Goal: Transaction & Acquisition: Purchase product/service

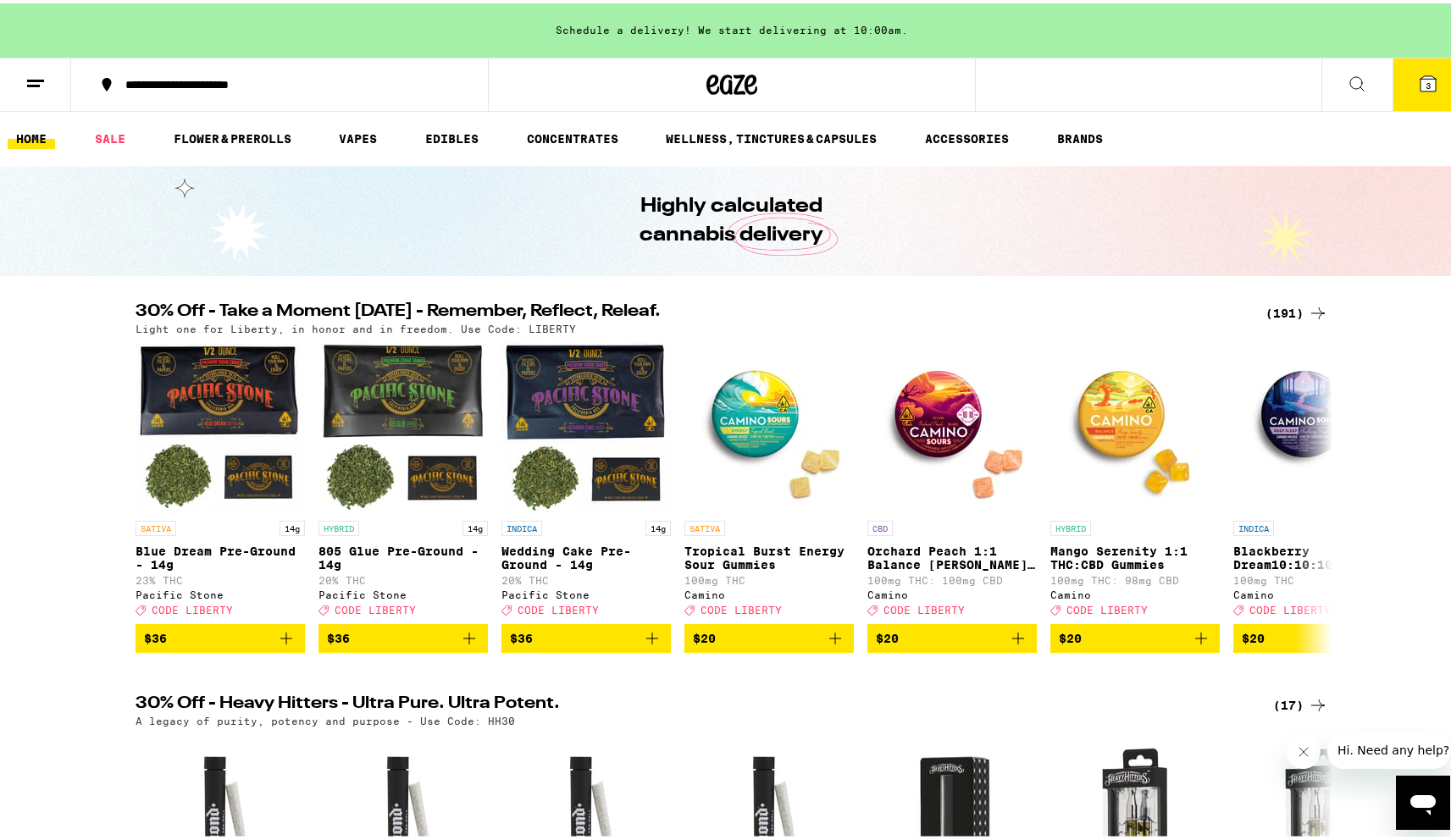
click at [1292, 318] on div "(191)" at bounding box center [1297, 309] width 62 height 20
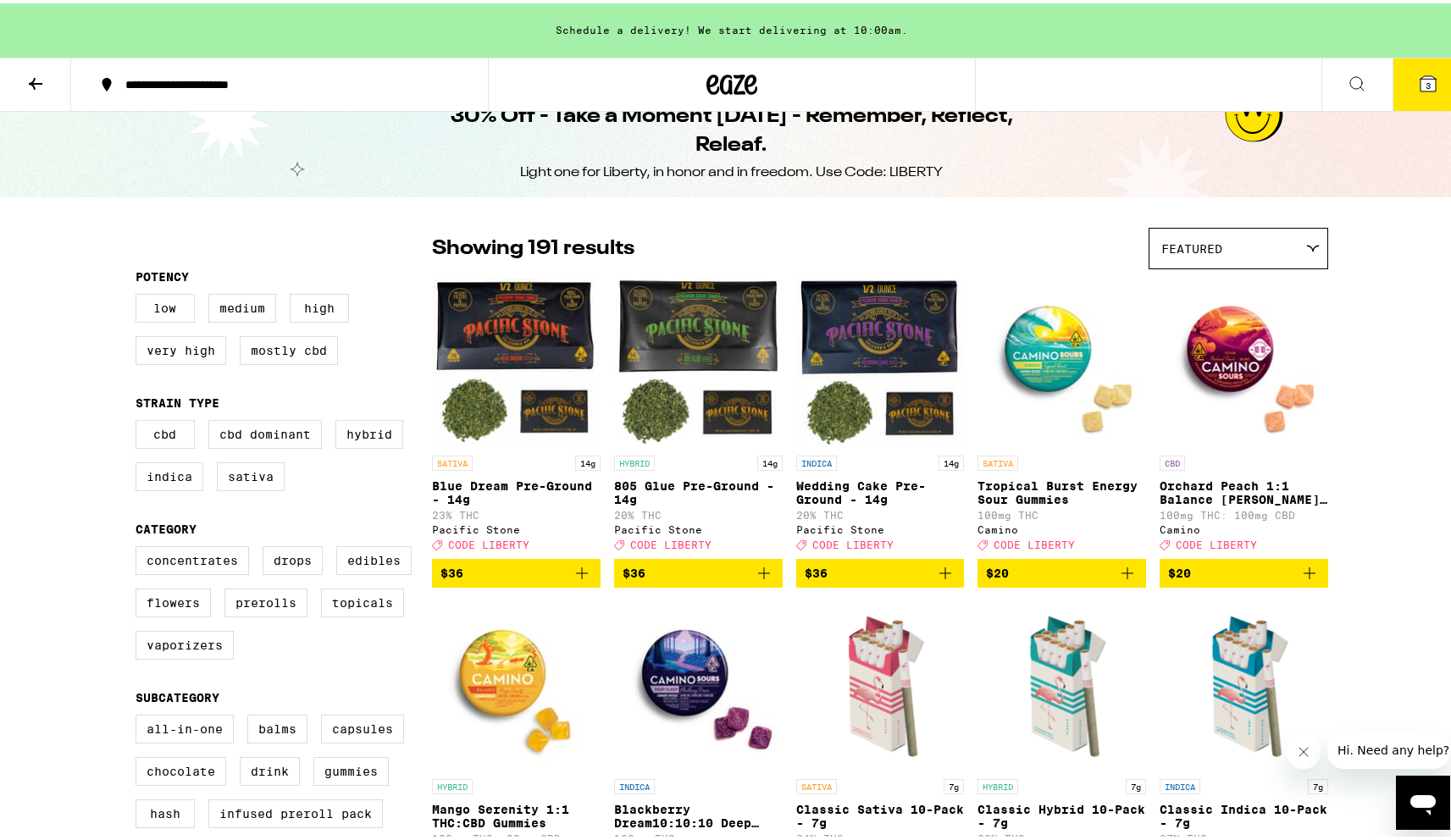
scroll to position [28, 0]
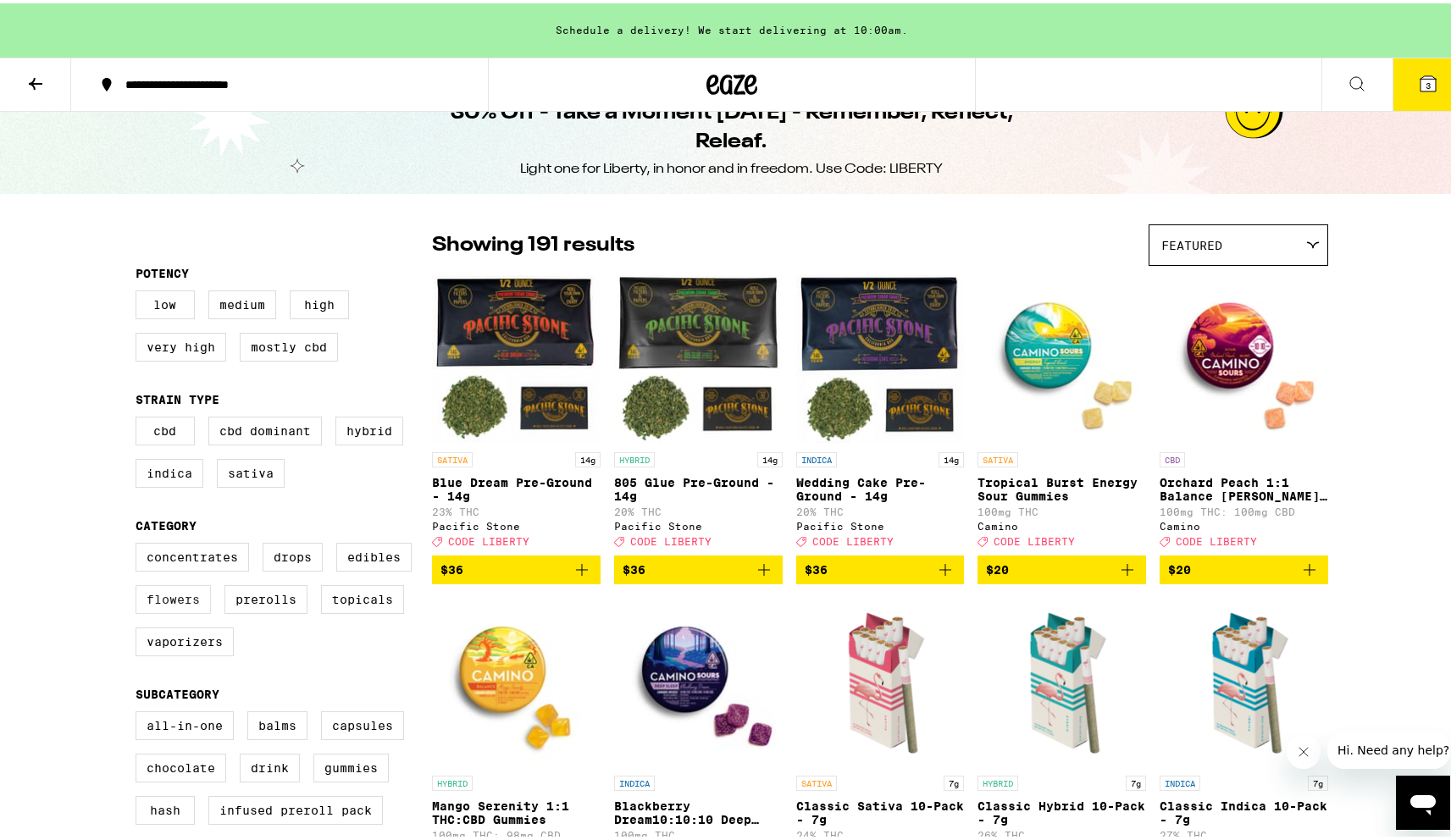
click at [180, 611] on label "Flowers" at bounding box center [173, 596] width 76 height 29
click at [140, 542] on input "Flowers" at bounding box center [139, 542] width 1 height 1
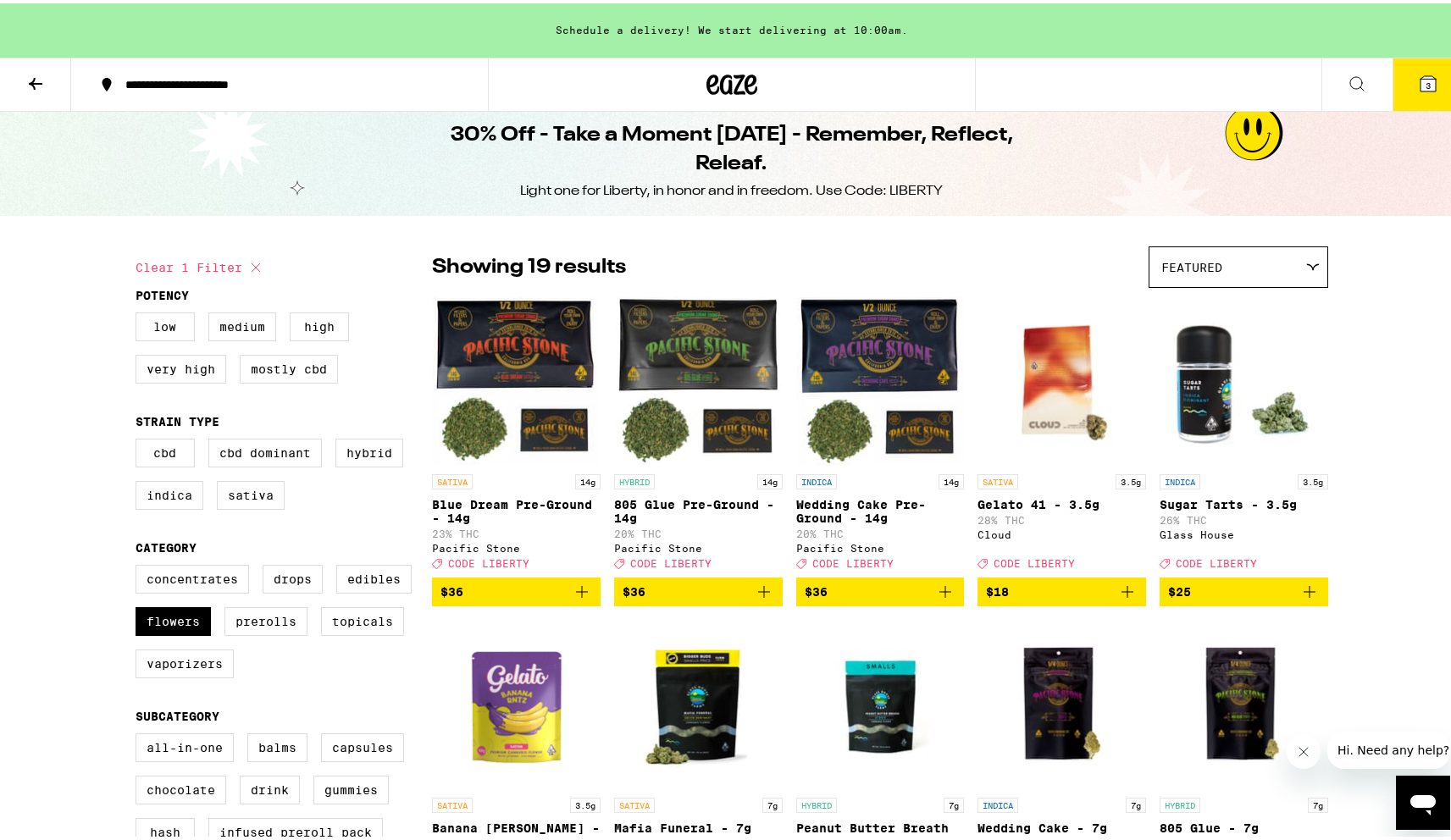
scroll to position [5, 0]
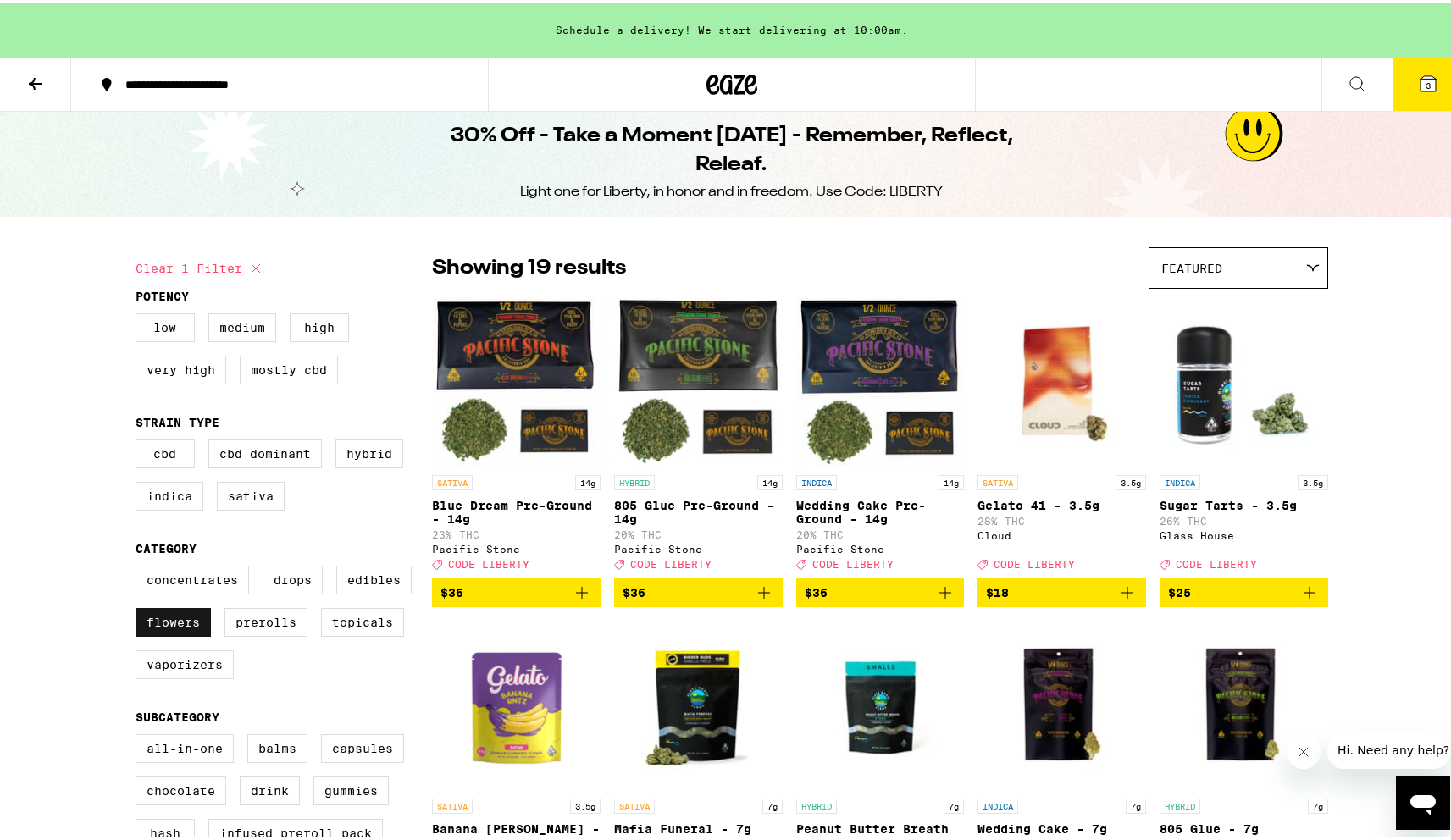
click at [167, 634] on label "Flowers" at bounding box center [173, 619] width 76 height 29
click at [140, 566] on input "Flowers" at bounding box center [139, 565] width 1 height 1
checkbox input "false"
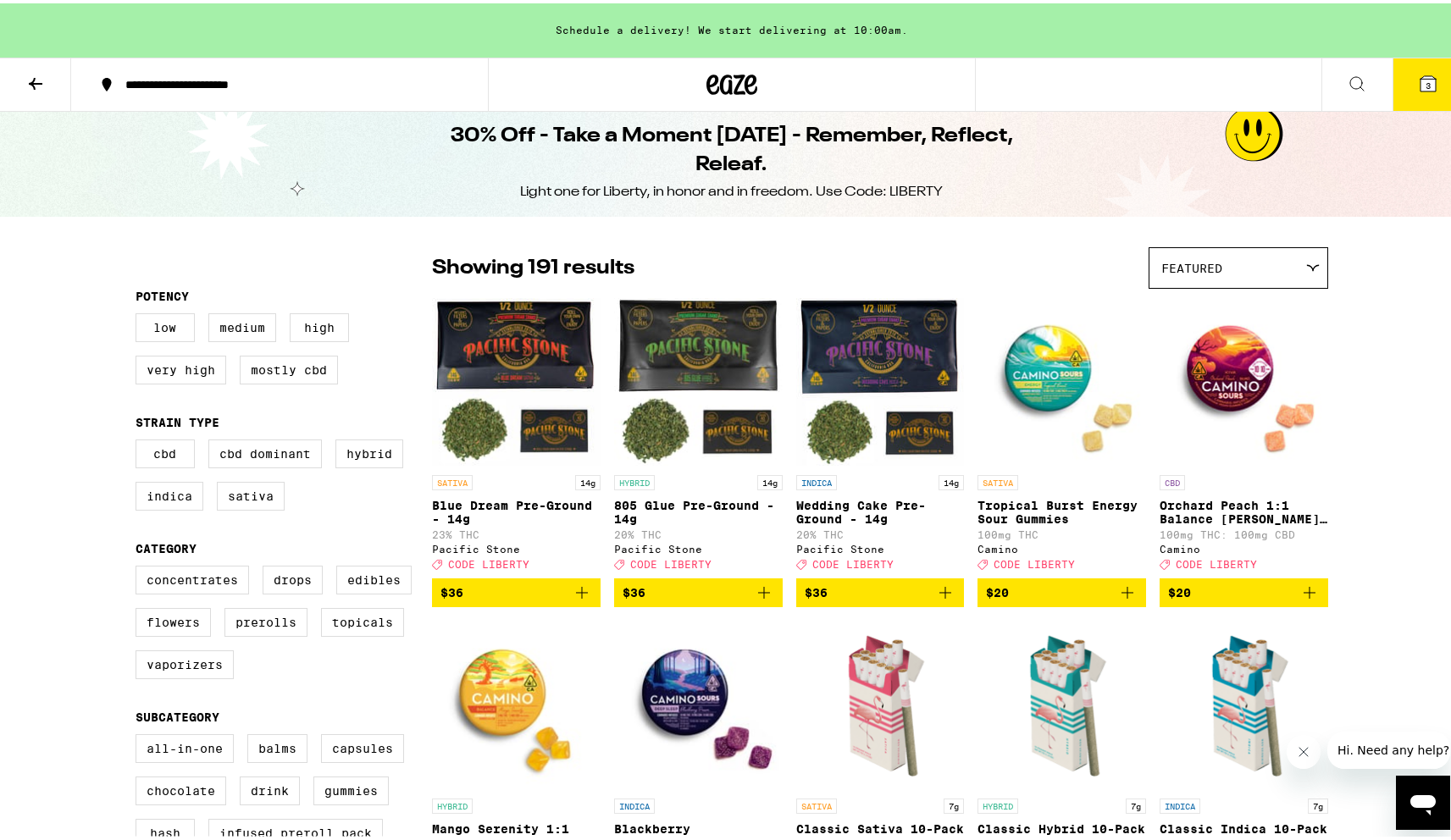
click at [18, 80] on button at bounding box center [35, 82] width 71 height 53
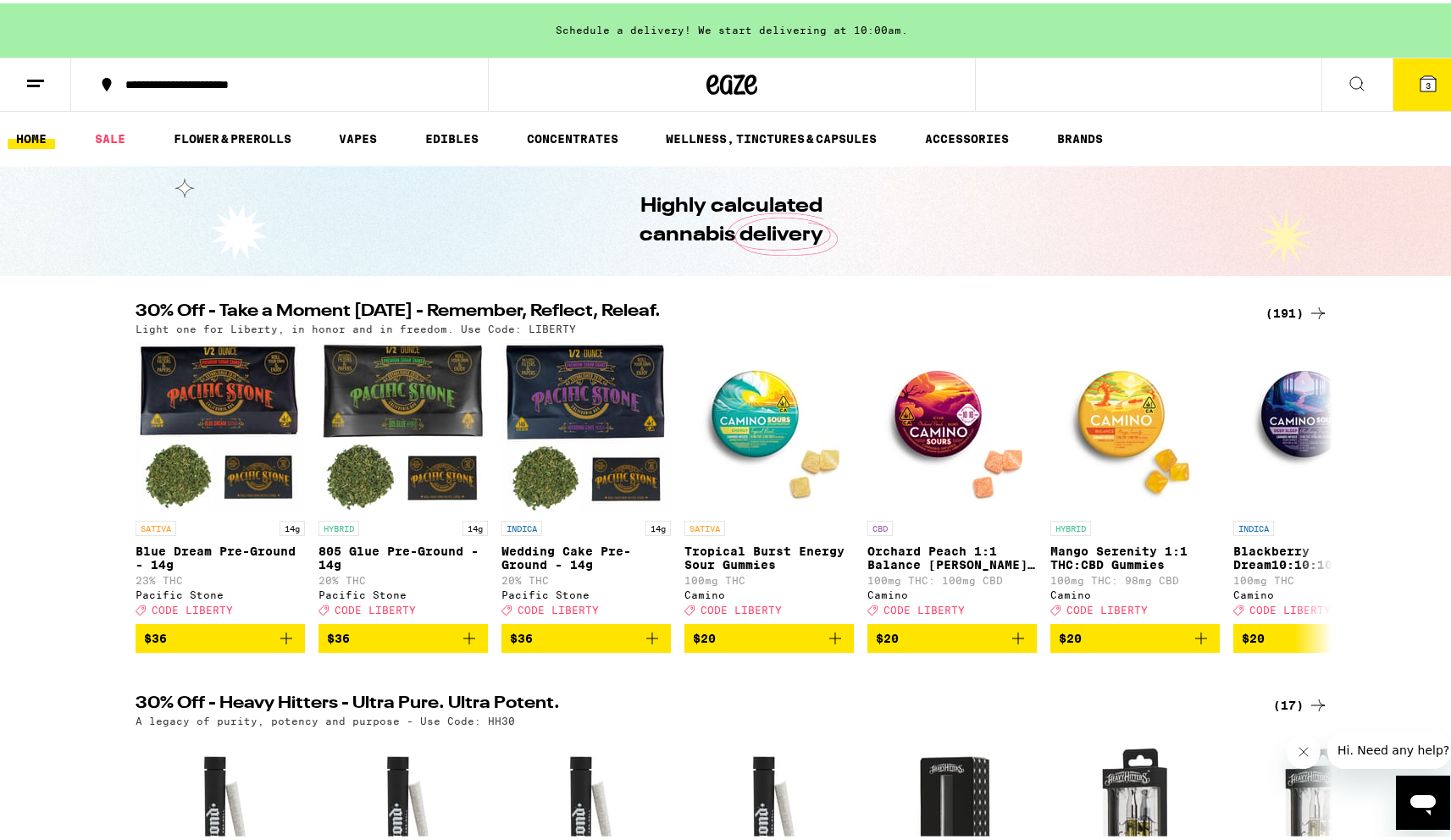
click at [1296, 306] on div "(191)" at bounding box center [1297, 309] width 62 height 20
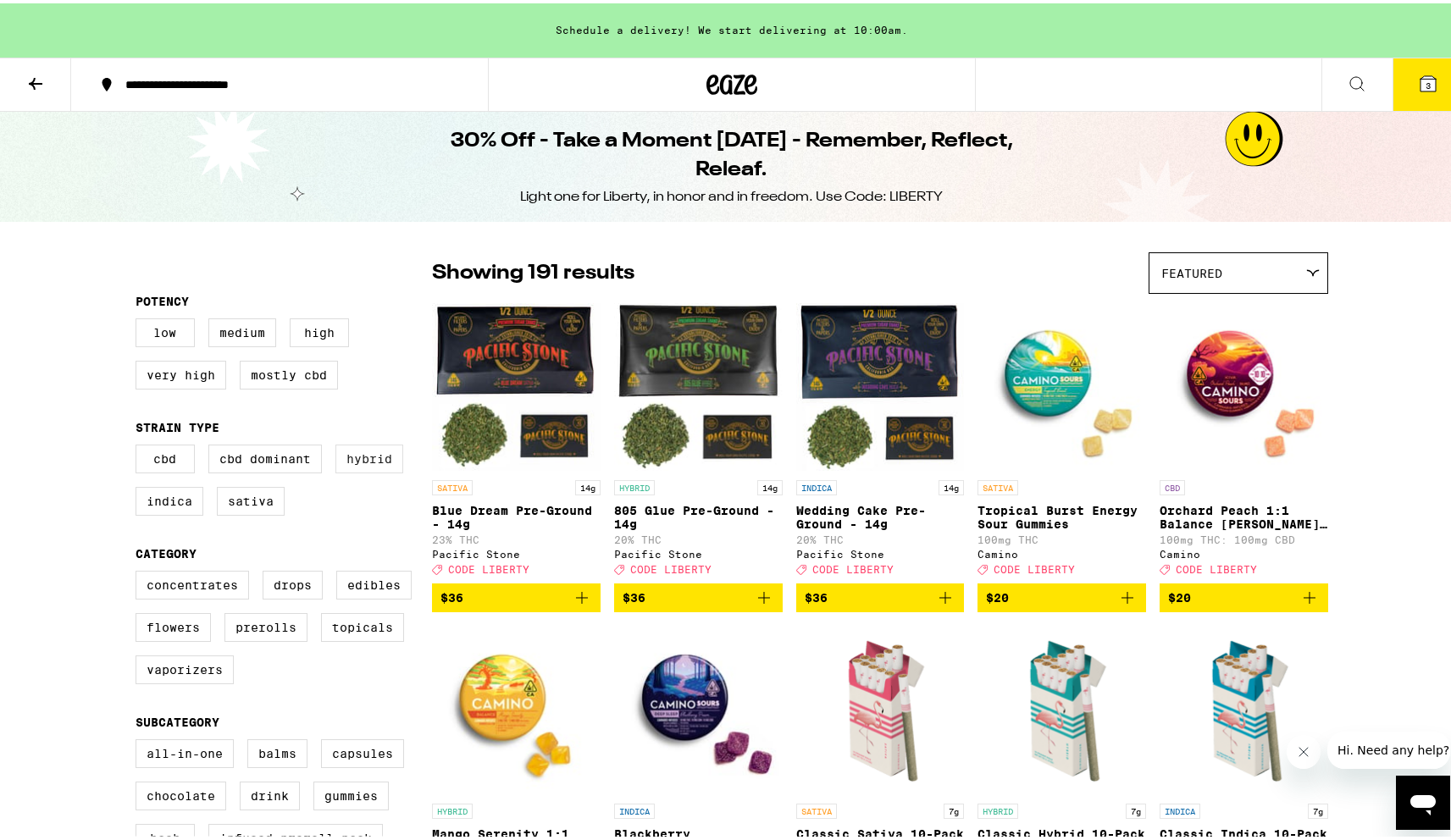
click at [380, 469] on label "Hybrid" at bounding box center [370, 456] width 68 height 29
click at [140, 444] on input "Hybrid" at bounding box center [139, 443] width 1 height 1
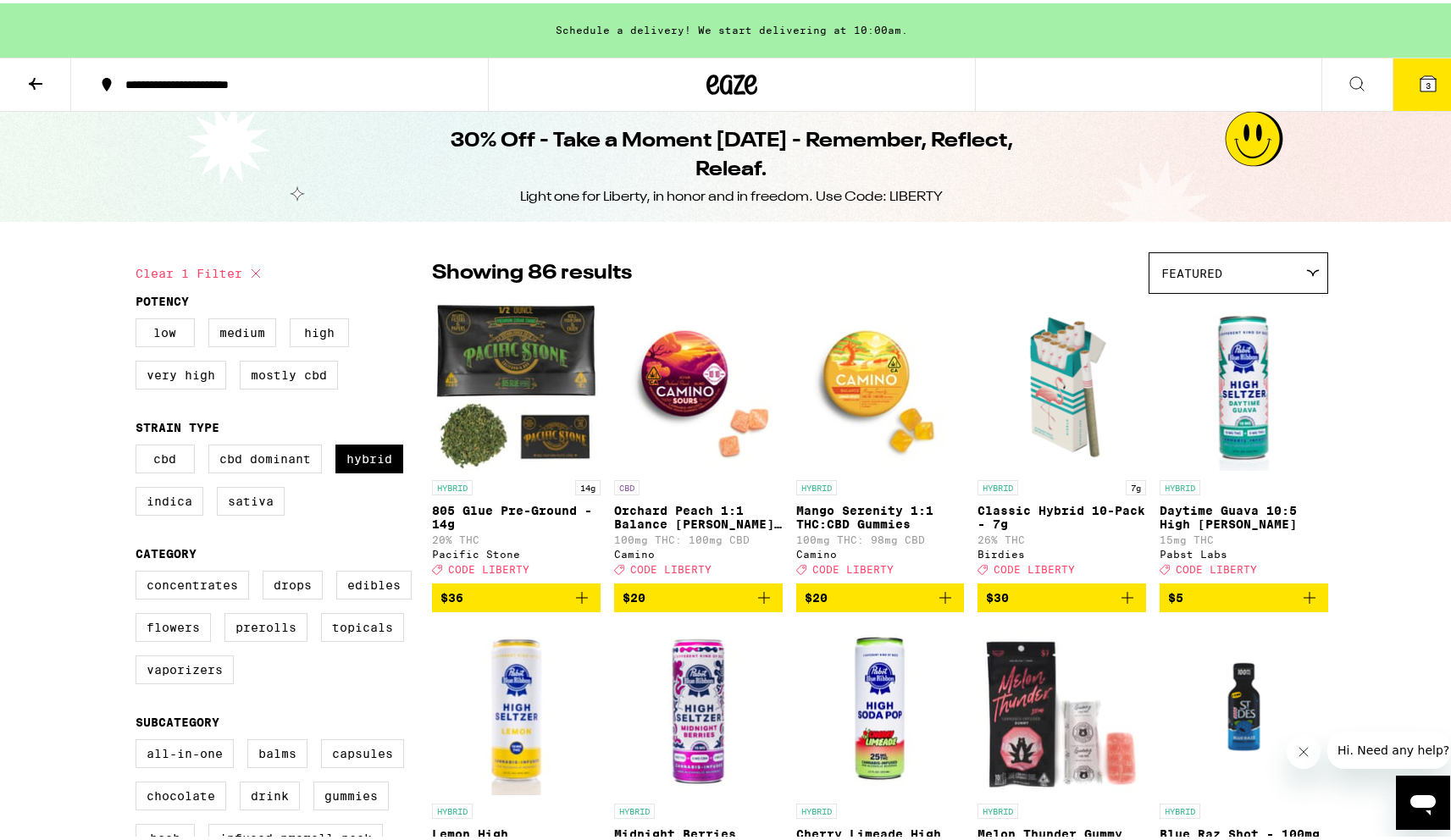
click at [1236, 272] on div "Featured" at bounding box center [1238, 269] width 178 height 40
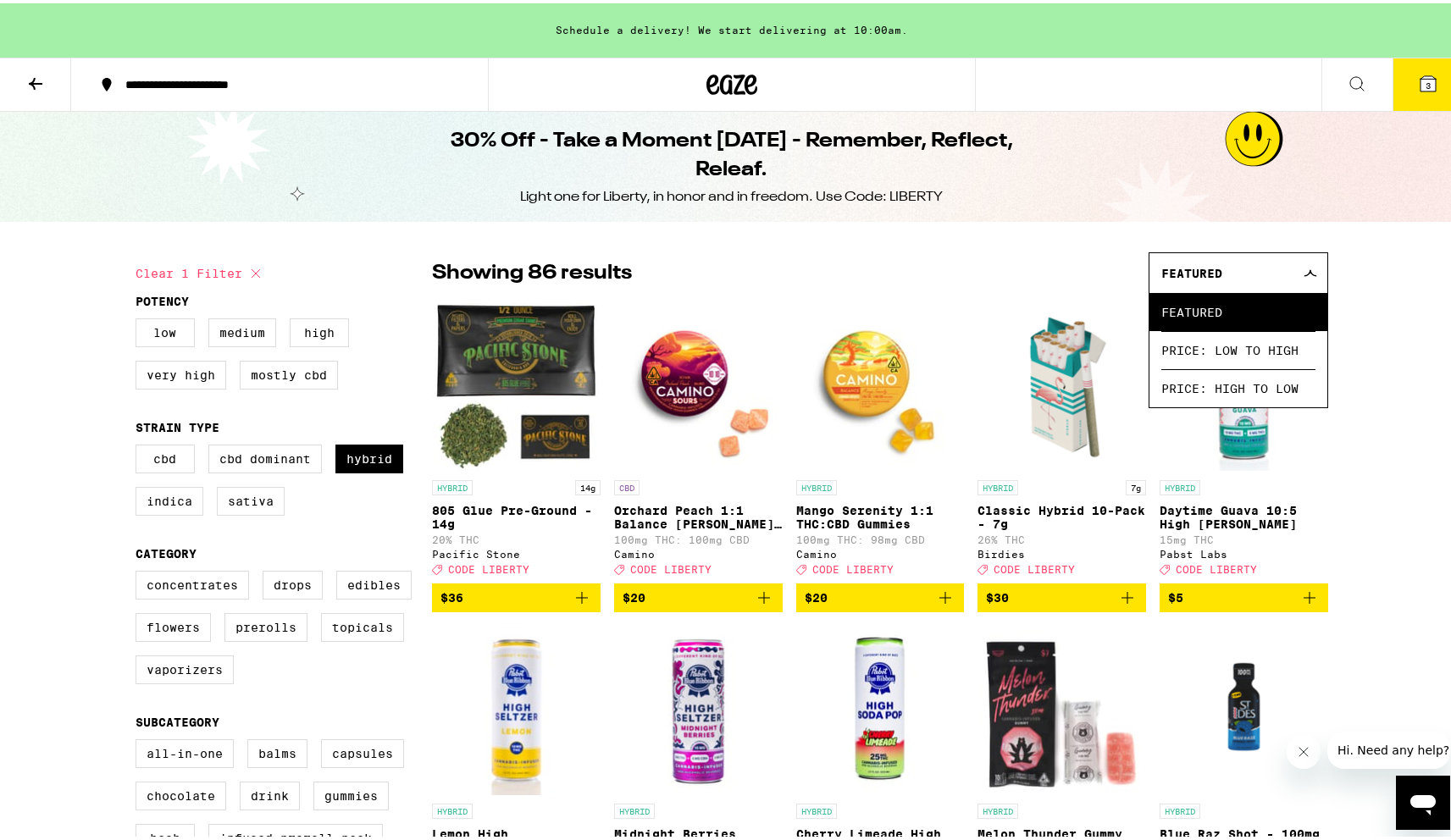
click at [1236, 272] on div "Featured" at bounding box center [1238, 269] width 178 height 40
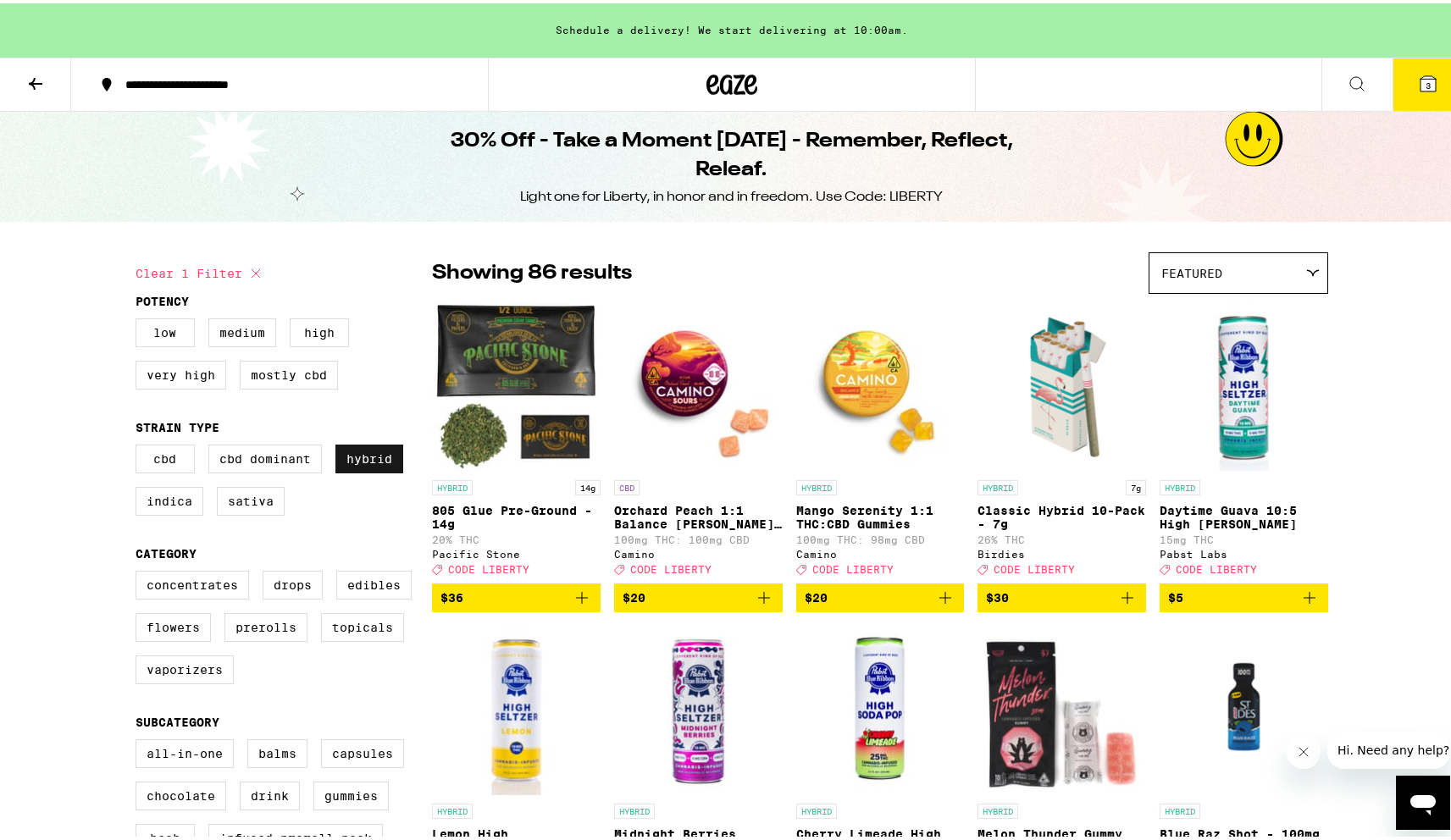
click at [357, 468] on label "Hybrid" at bounding box center [370, 456] width 68 height 29
click at [140, 444] on input "Hybrid" at bounding box center [139, 443] width 1 height 1
checkbox input "false"
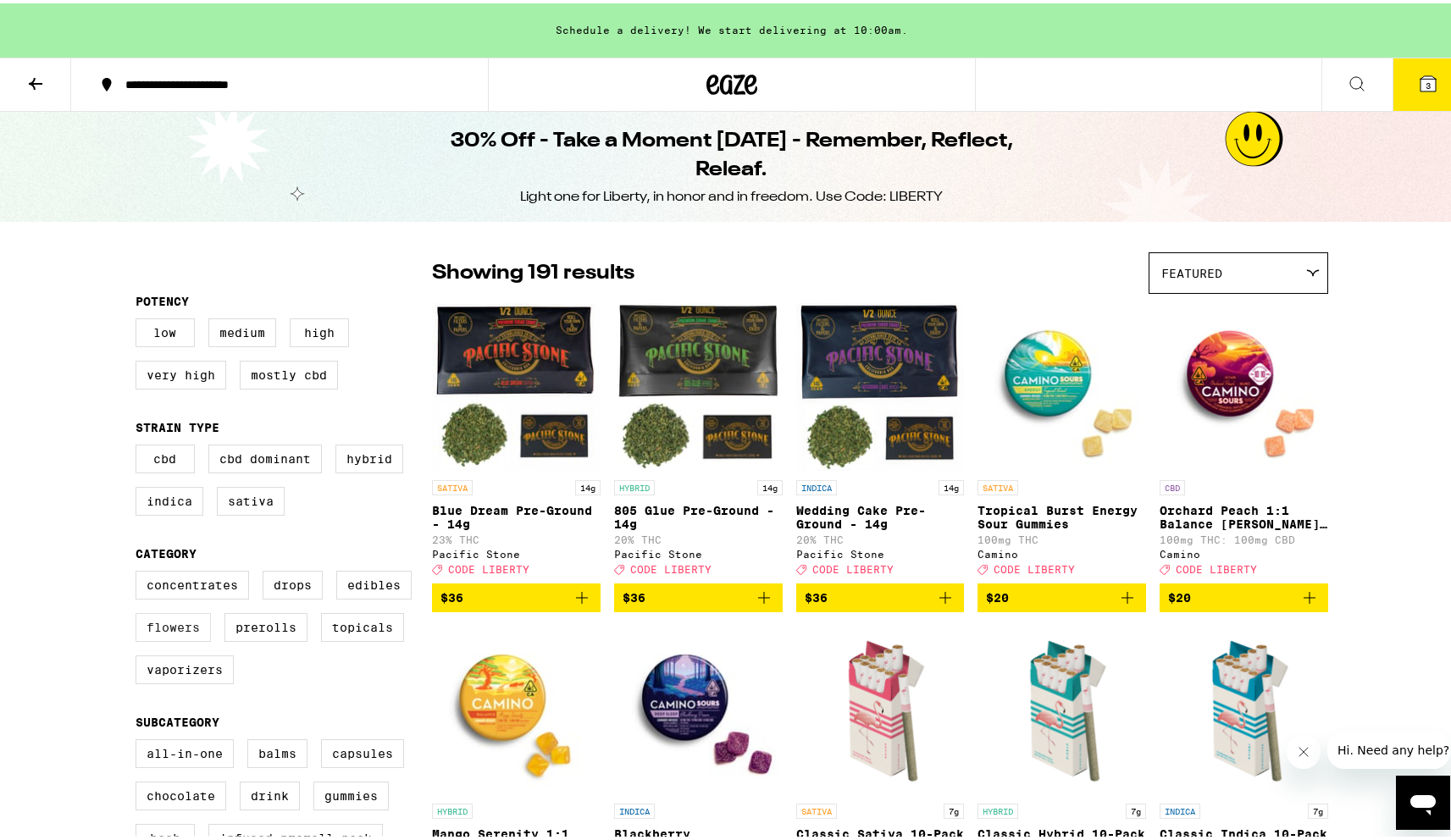
click at [155, 639] on label "Flowers" at bounding box center [173, 624] width 76 height 29
click at [140, 571] on input "Flowers" at bounding box center [139, 570] width 1 height 1
checkbox input "true"
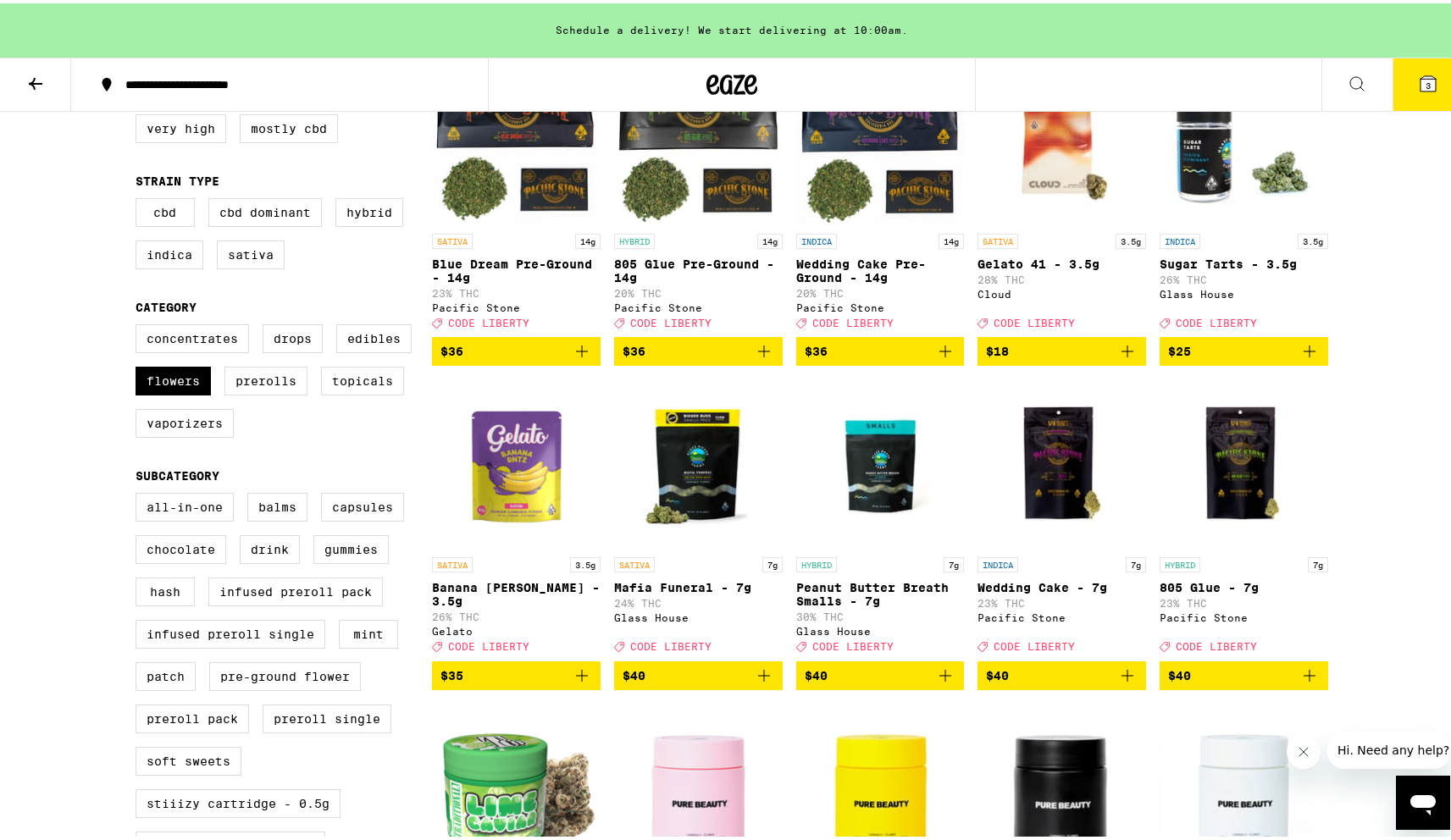
scroll to position [209, 0]
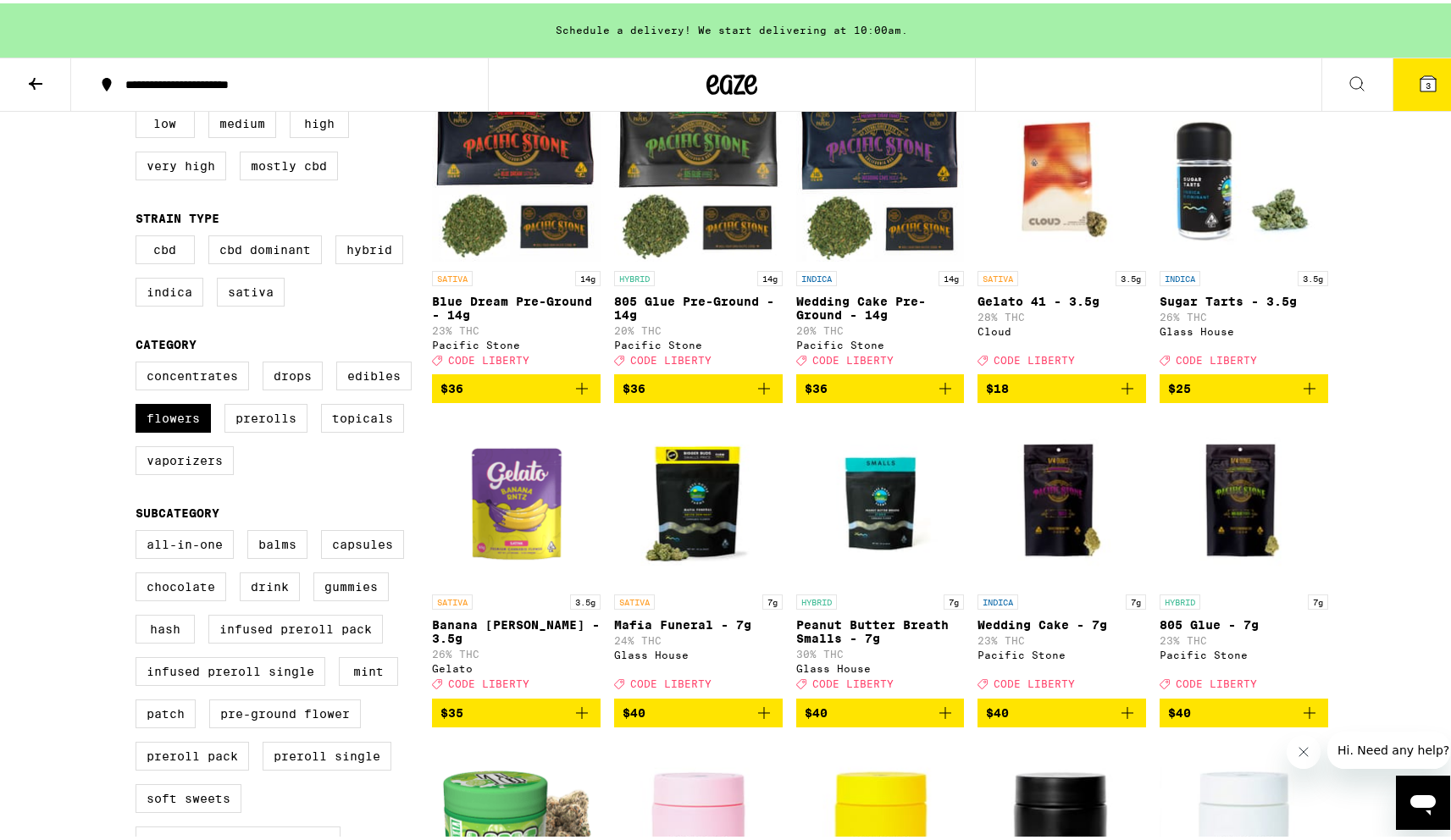
click at [1072, 190] on img "Open page for Gelato 41 - 3.5g from Cloud" at bounding box center [1061, 174] width 168 height 169
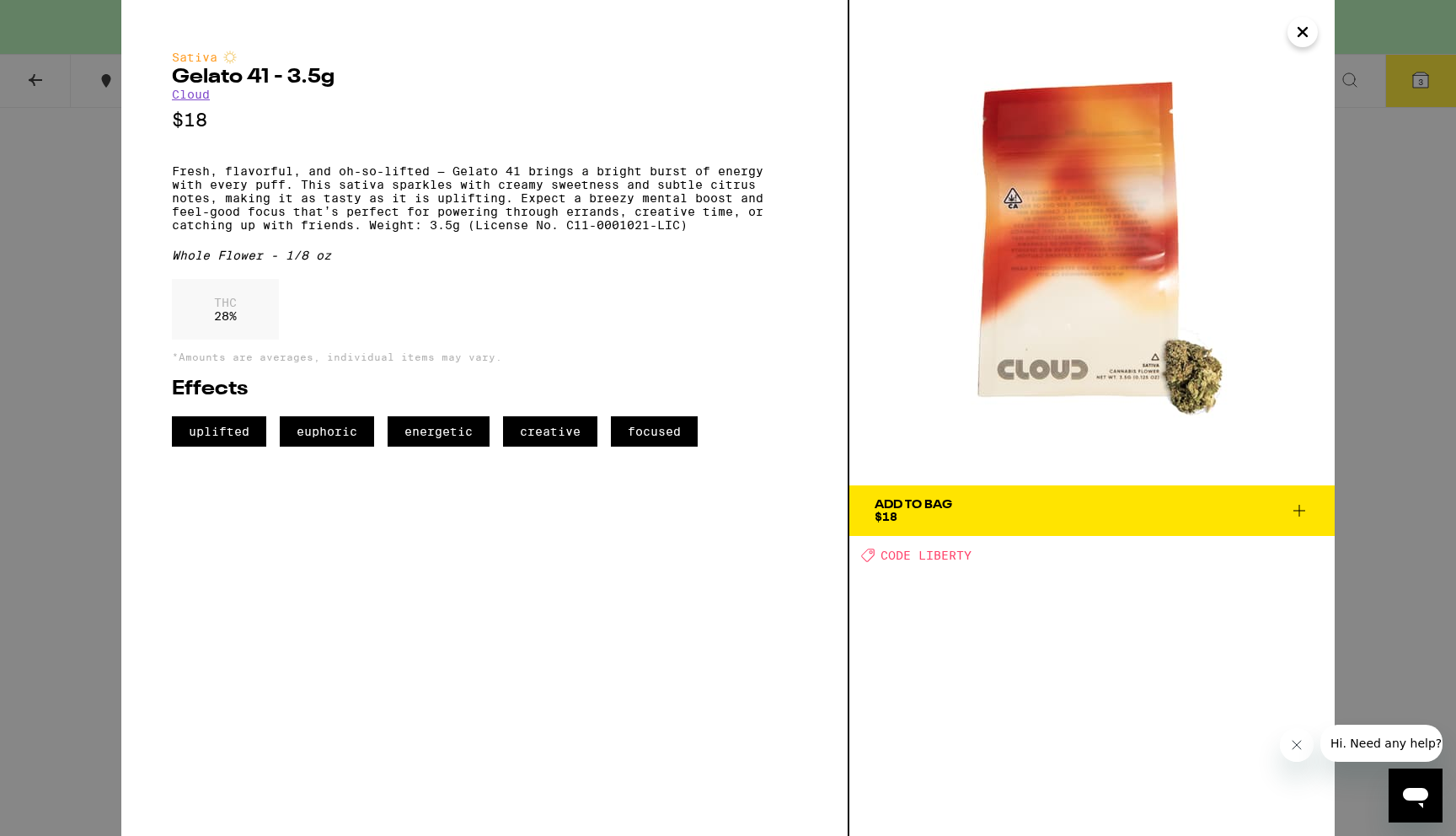
click at [1309, 26] on icon "Close" at bounding box center [1302, 32] width 20 height 25
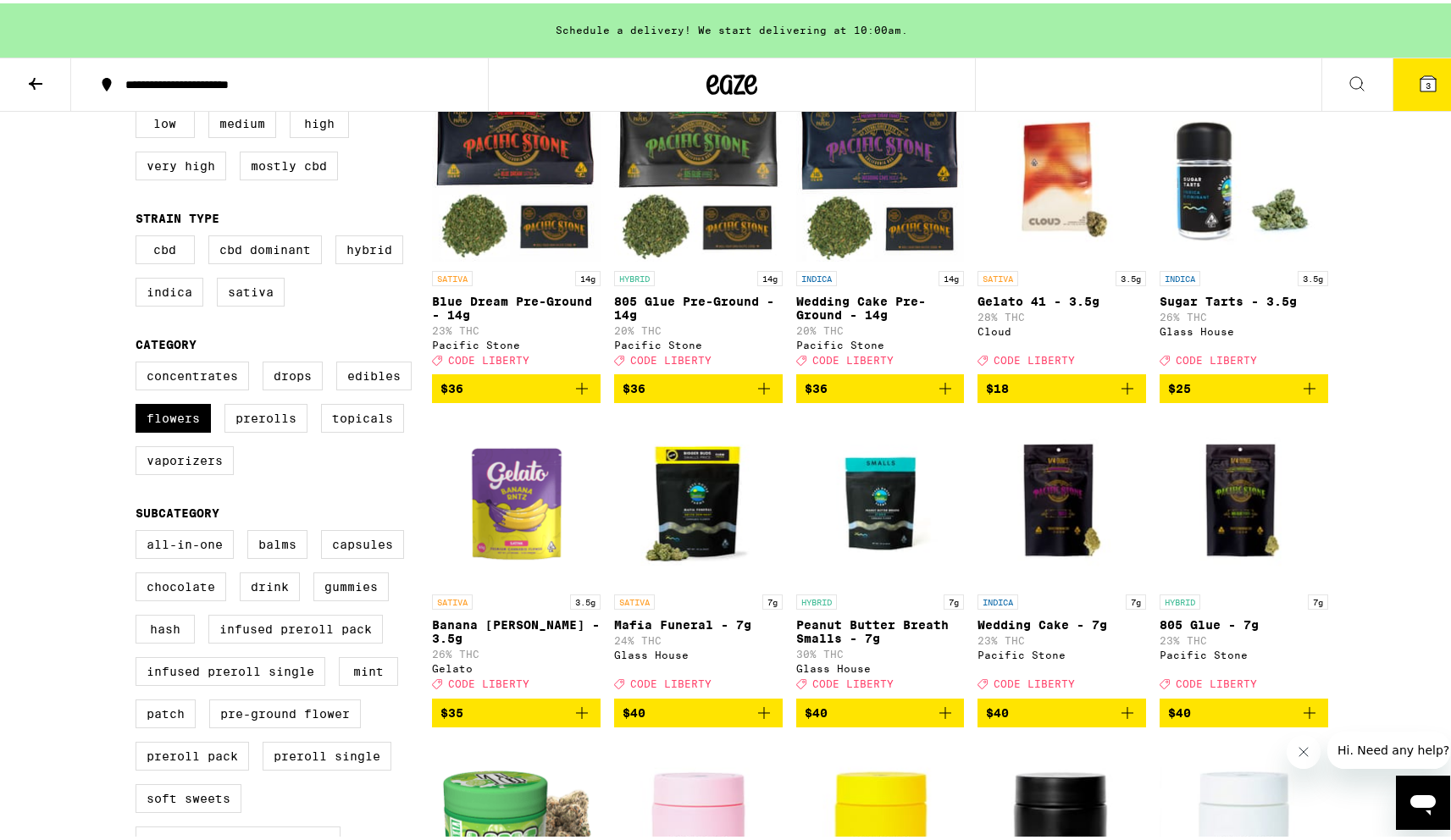
click at [1124, 396] on icon "Add to bag" at bounding box center [1127, 385] width 20 height 20
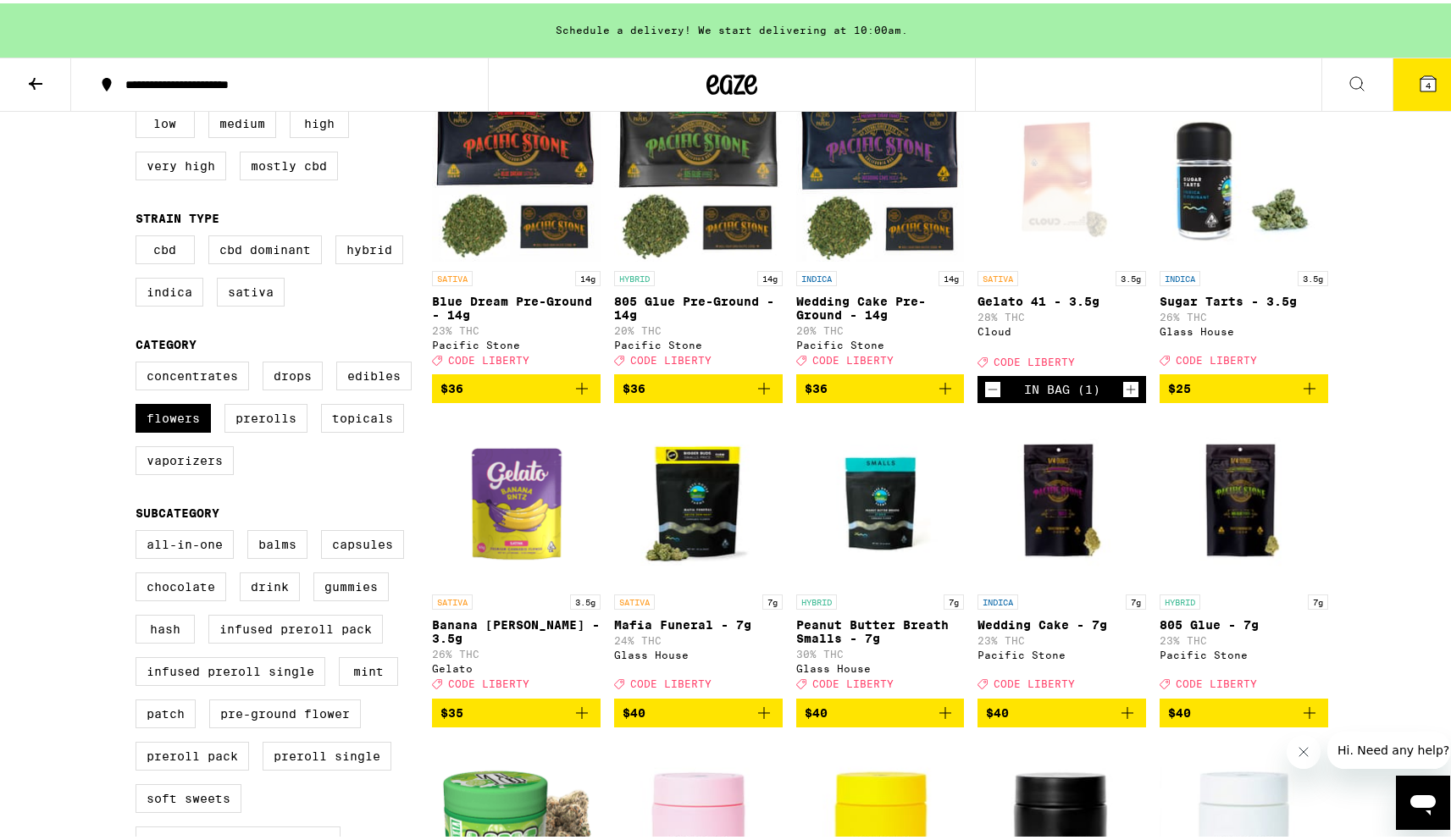
click at [1127, 391] on icon "Increment" at bounding box center [1132, 387] width 10 height 10
click at [985, 391] on icon "Decrement" at bounding box center [993, 386] width 16 height 20
